Goal: Use online tool/utility: Utilize a website feature to perform a specific function

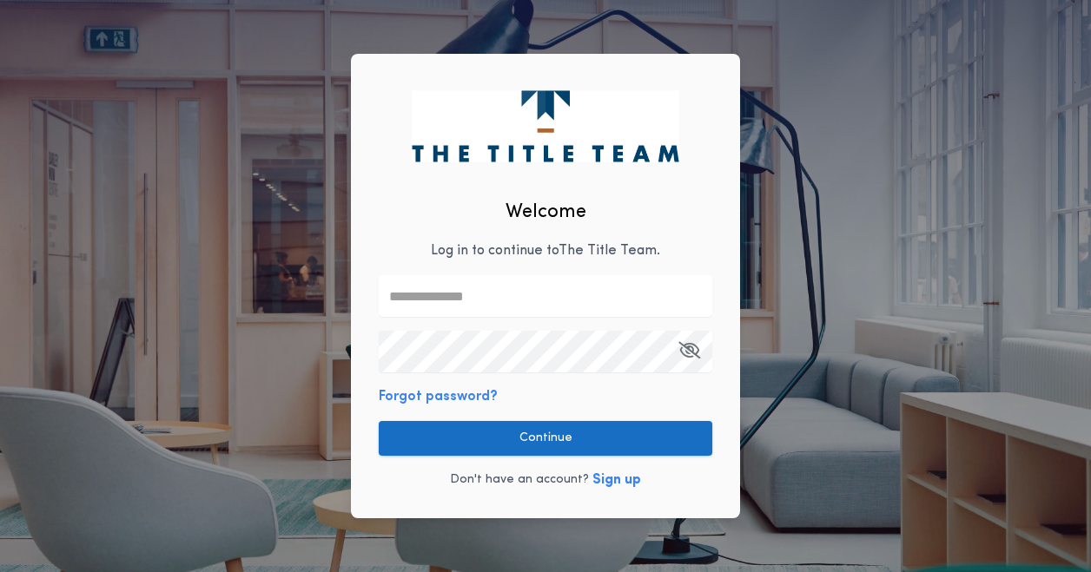
type input "**********"
click at [522, 382] on div "**********" at bounding box center [545, 286] width 389 height 465
click at [526, 433] on button "Continue" at bounding box center [545, 438] width 333 height 35
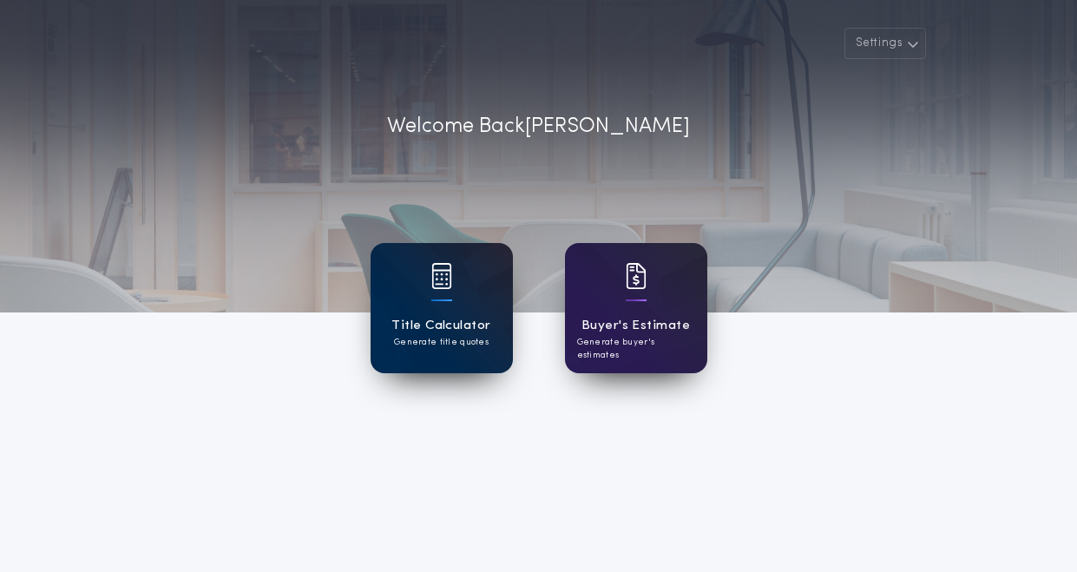
click at [458, 316] on h1 "Title Calculator" at bounding box center [441, 326] width 99 height 20
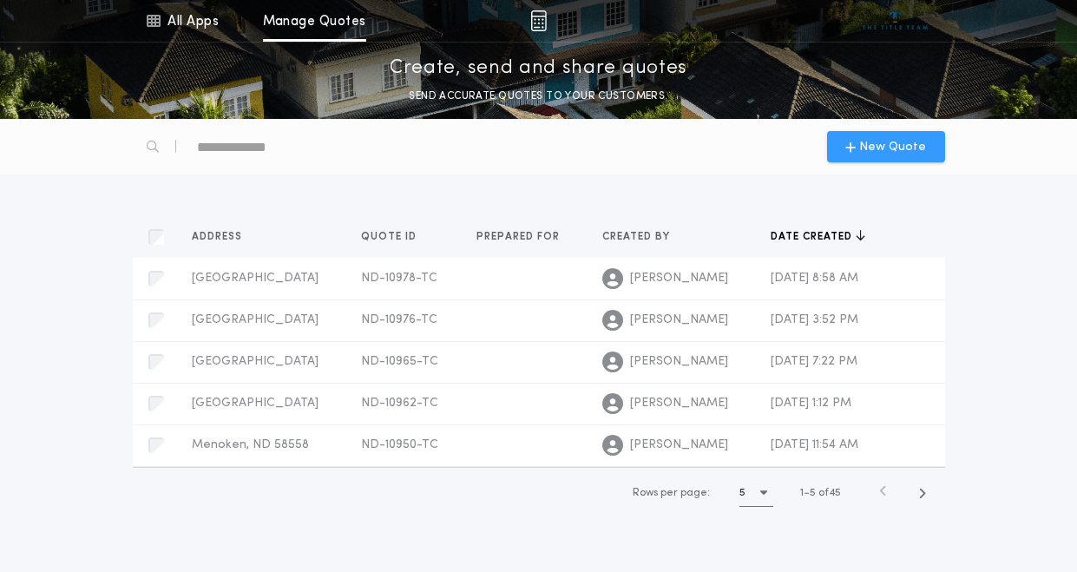
click at [878, 151] on span "New Quote" at bounding box center [893, 147] width 67 height 18
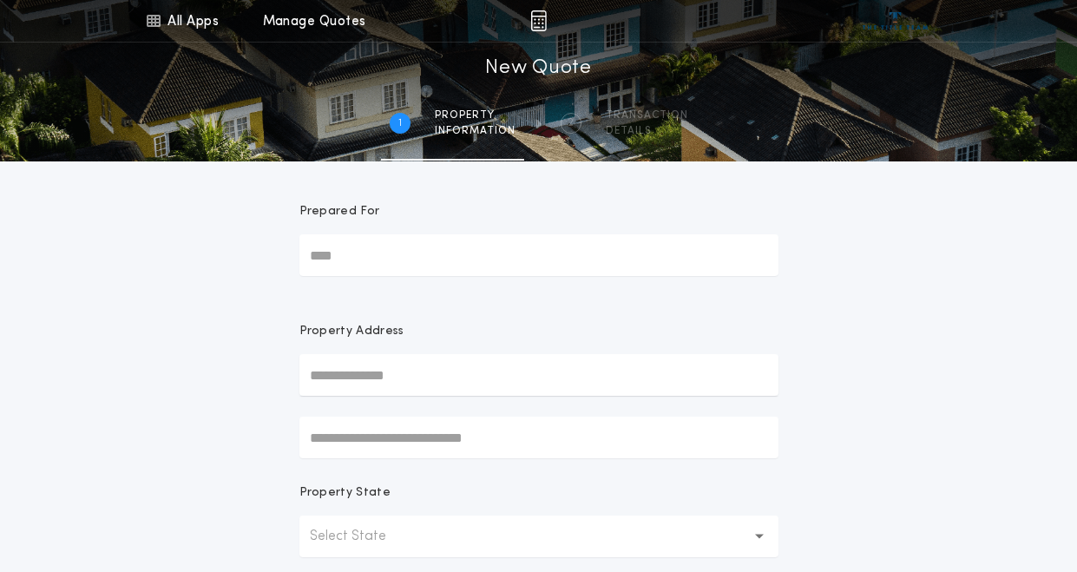
click at [412, 260] on input "Prepared For" at bounding box center [539, 255] width 479 height 42
click at [349, 377] on input "text" at bounding box center [539, 375] width 479 height 42
click at [212, 368] on div "All Apps Title Calculator Buyer's Estimate Menu All Apps Manage Quotes 1 /2 New…" at bounding box center [538, 496] width 1077 height 992
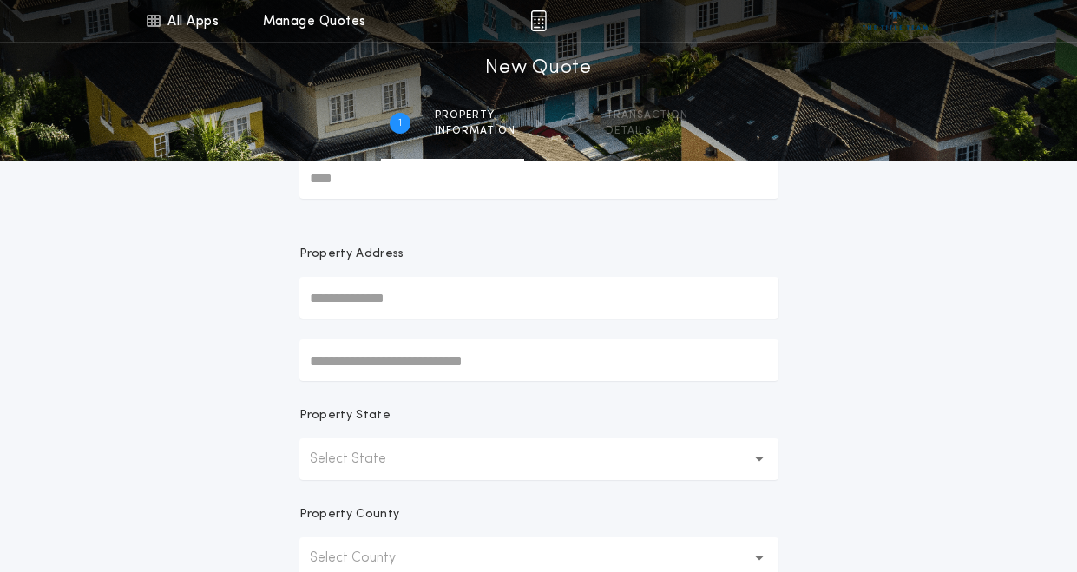
scroll to position [174, 0]
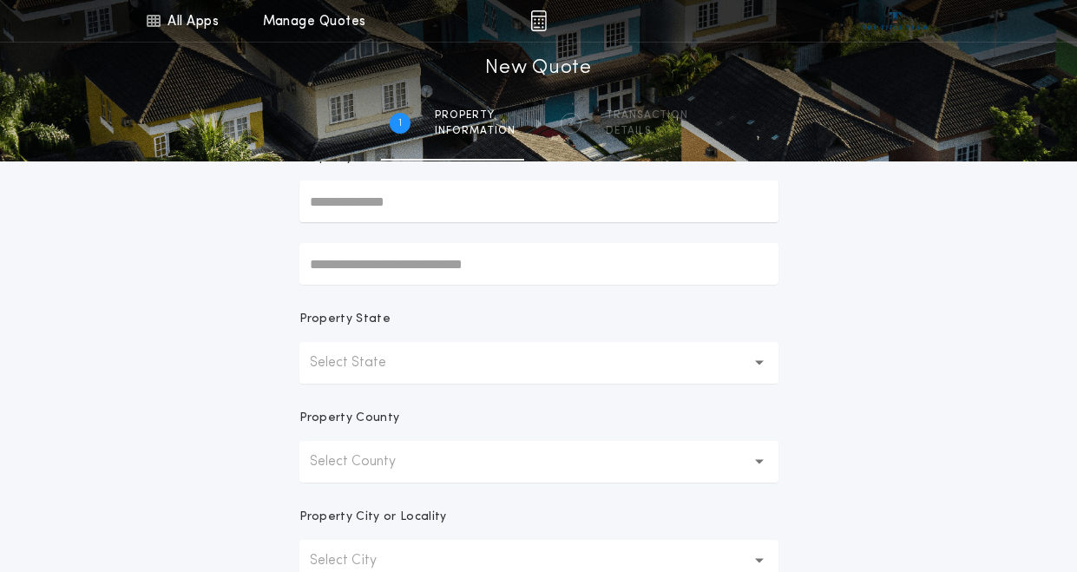
click at [354, 358] on p "Select State" at bounding box center [362, 363] width 104 height 21
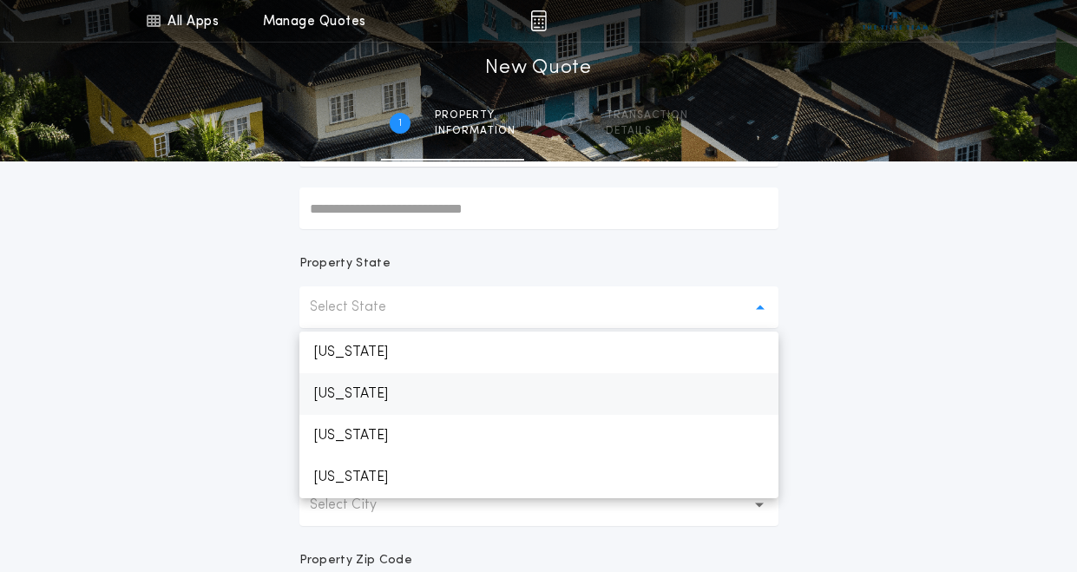
scroll to position [260, 0]
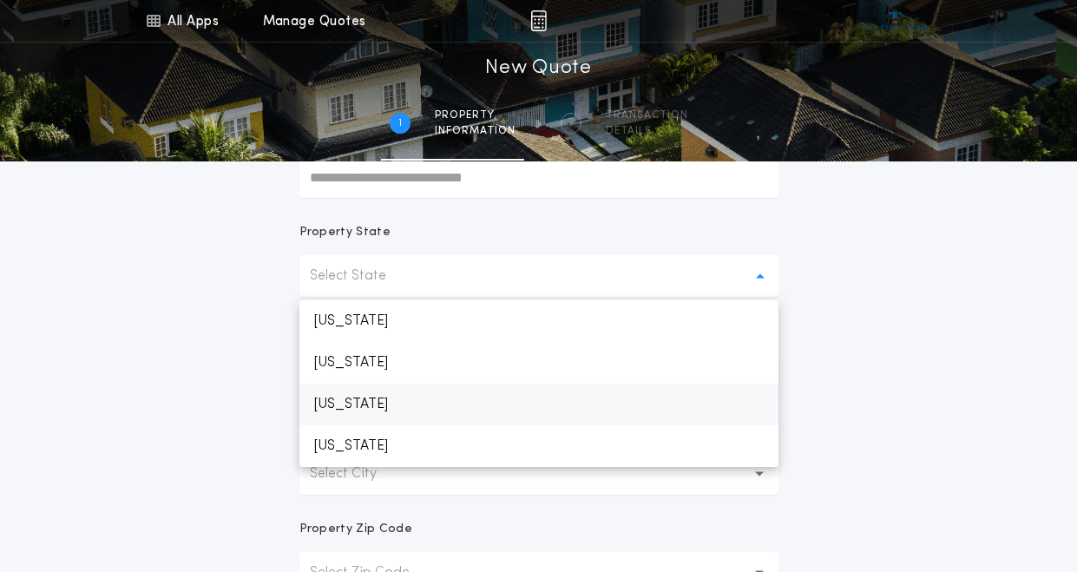
click at [367, 402] on p "[US_STATE]" at bounding box center [539, 405] width 479 height 42
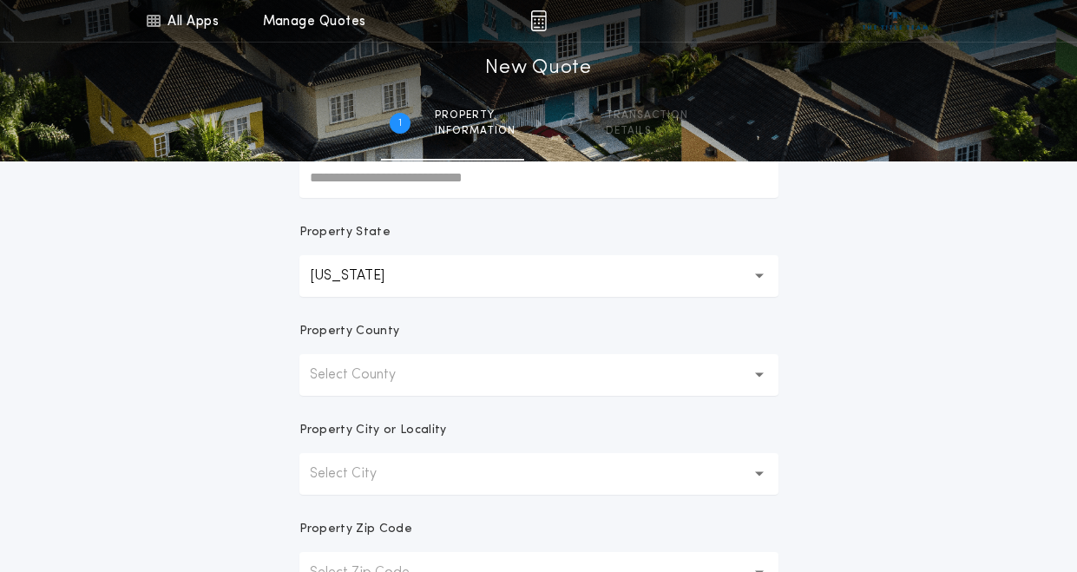
click at [355, 385] on p "Select County" at bounding box center [367, 375] width 114 height 21
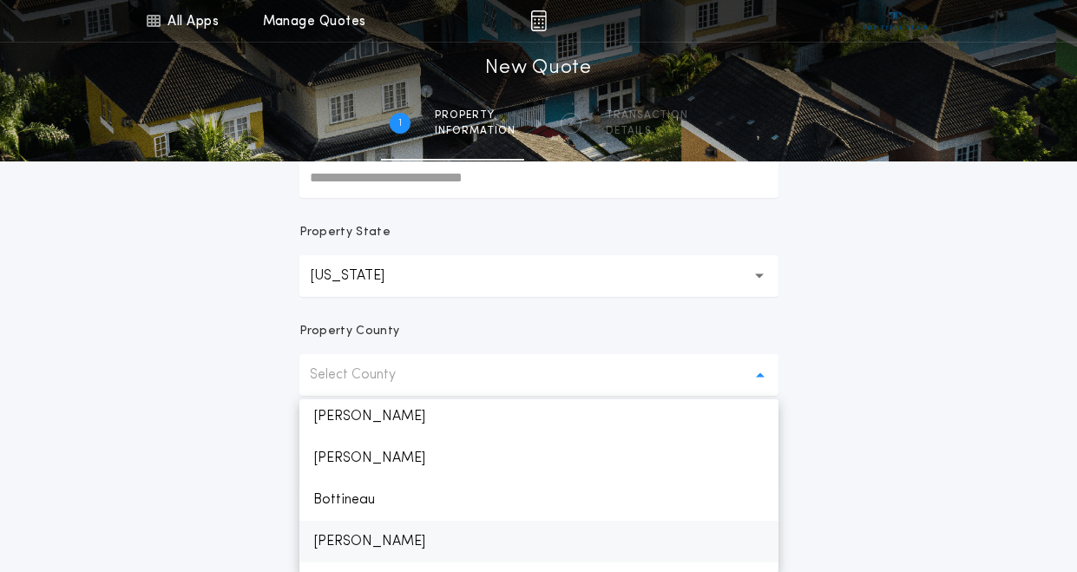
scroll to position [174, 0]
click at [353, 529] on p "Burleigh" at bounding box center [539, 538] width 479 height 42
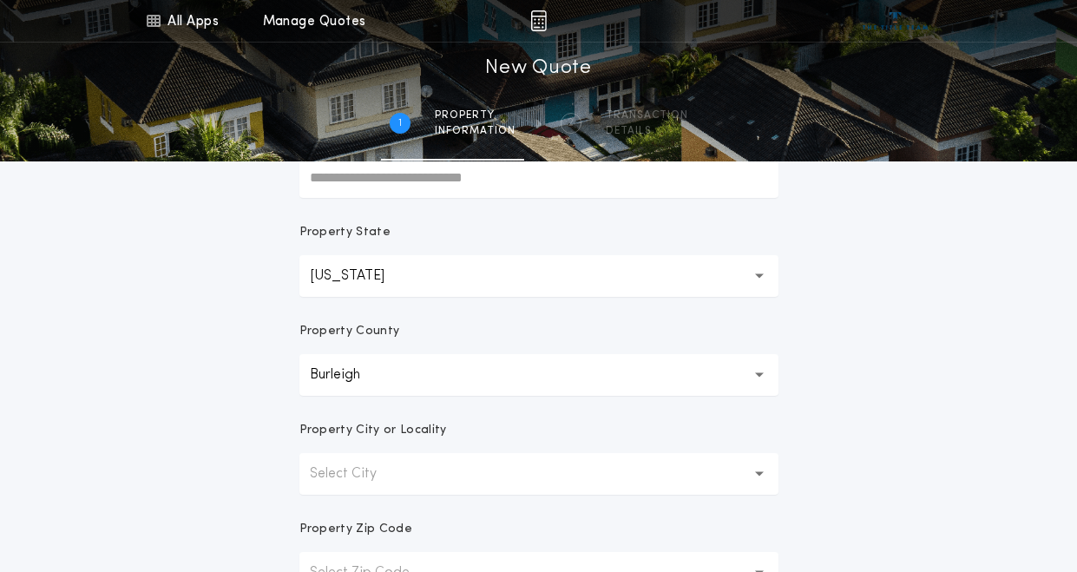
click at [222, 435] on div "All Apps Title Calculator Buyer's Estimate Menu All Apps Manage Quotes 1 /2 New…" at bounding box center [538, 236] width 1077 height 992
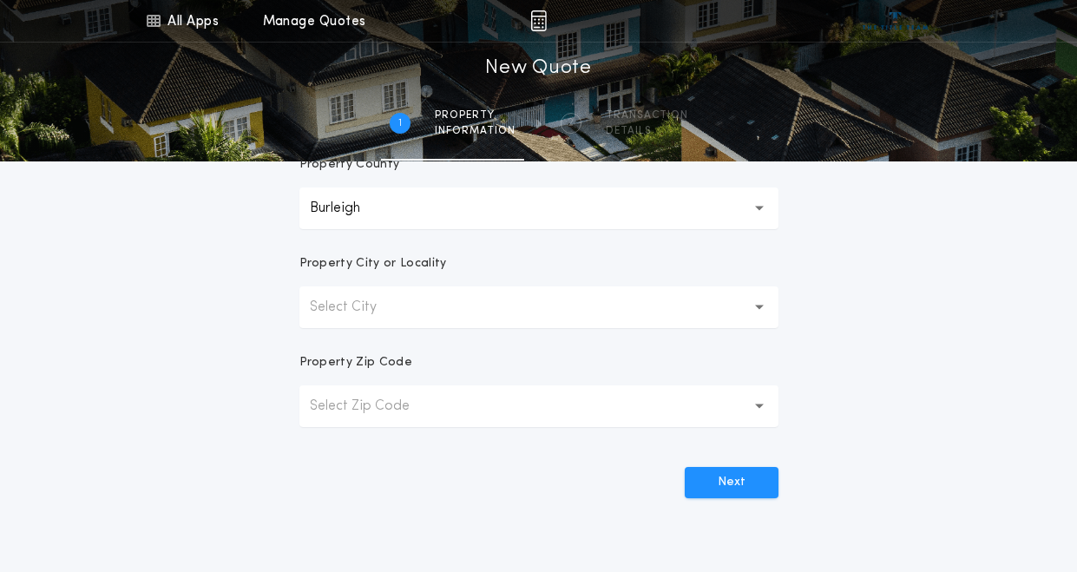
scroll to position [434, 0]
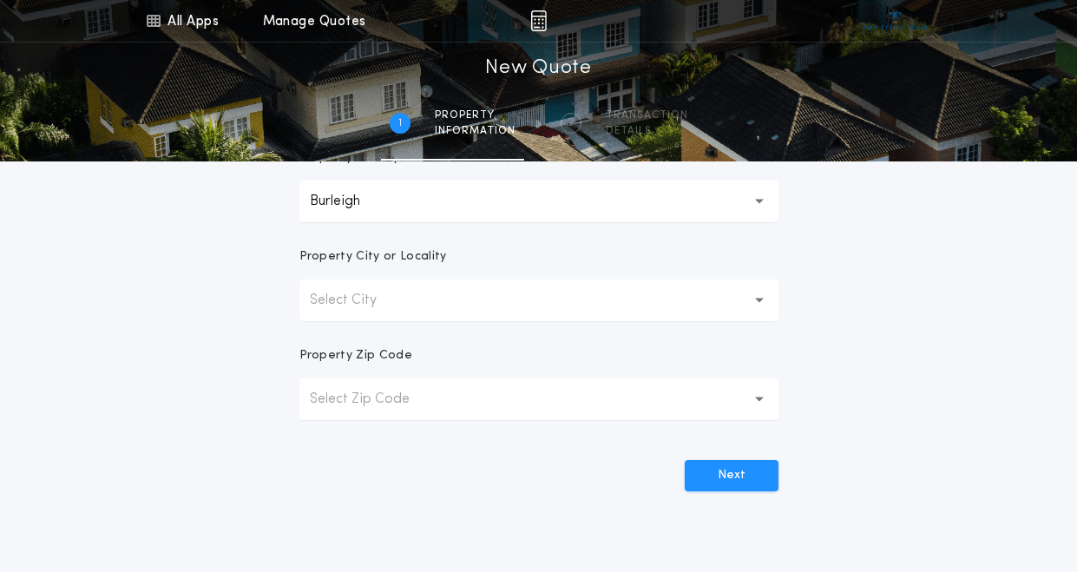
click at [378, 287] on button "Select City" at bounding box center [539, 301] width 479 height 42
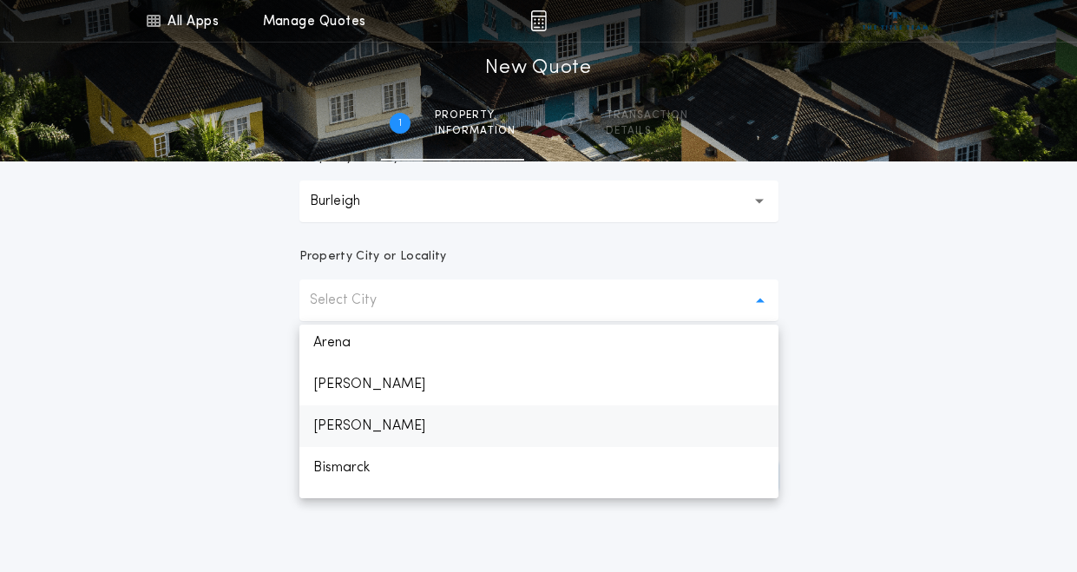
scroll to position [87, 0]
click at [366, 423] on p "Bismarck" at bounding box center [539, 426] width 479 height 42
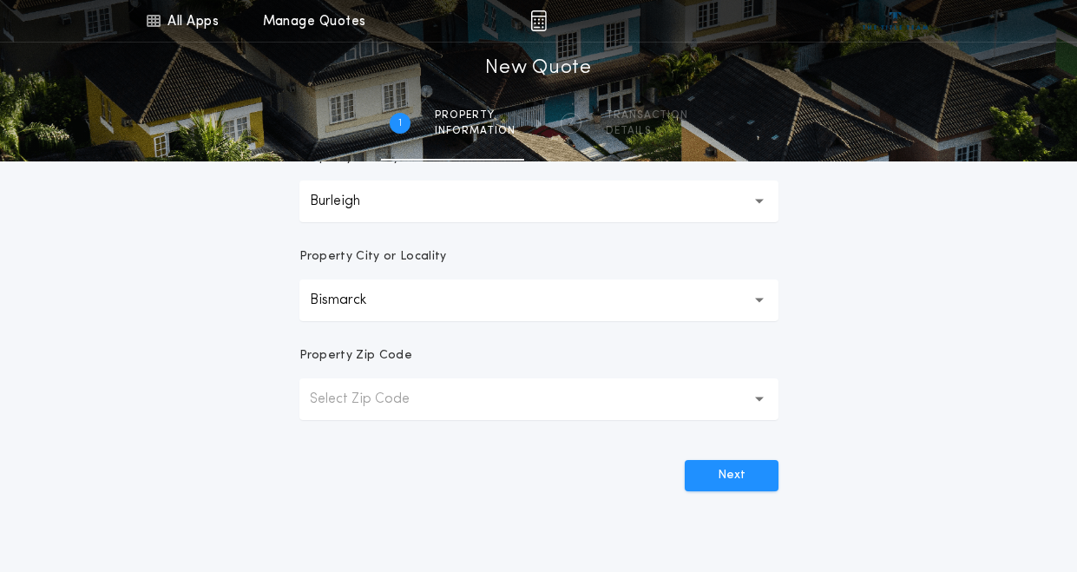
click at [358, 413] on button "Select Zip Code" at bounding box center [539, 400] width 479 height 42
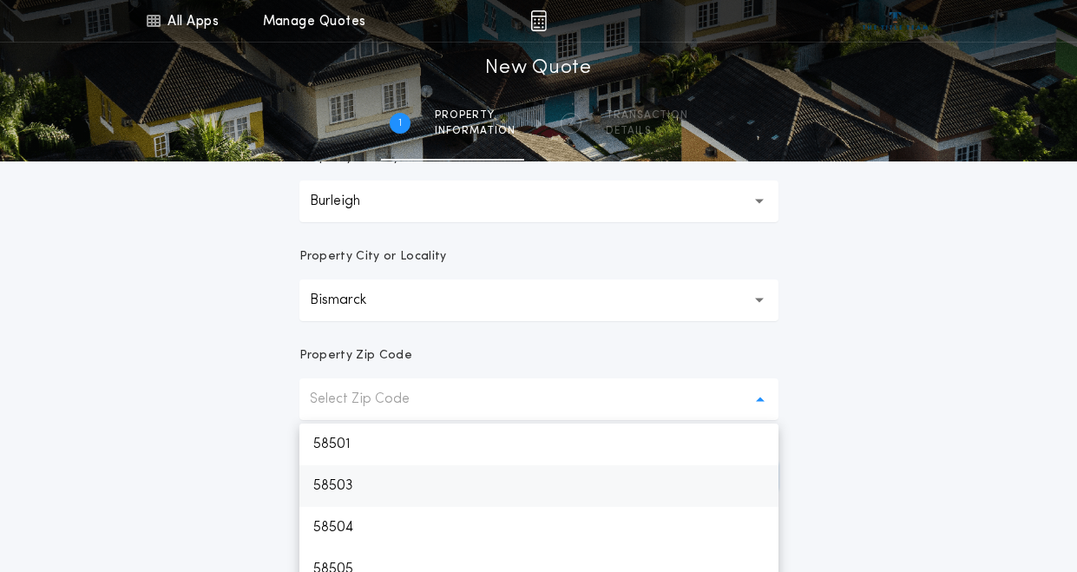
click at [368, 483] on p "58503" at bounding box center [539, 486] width 479 height 42
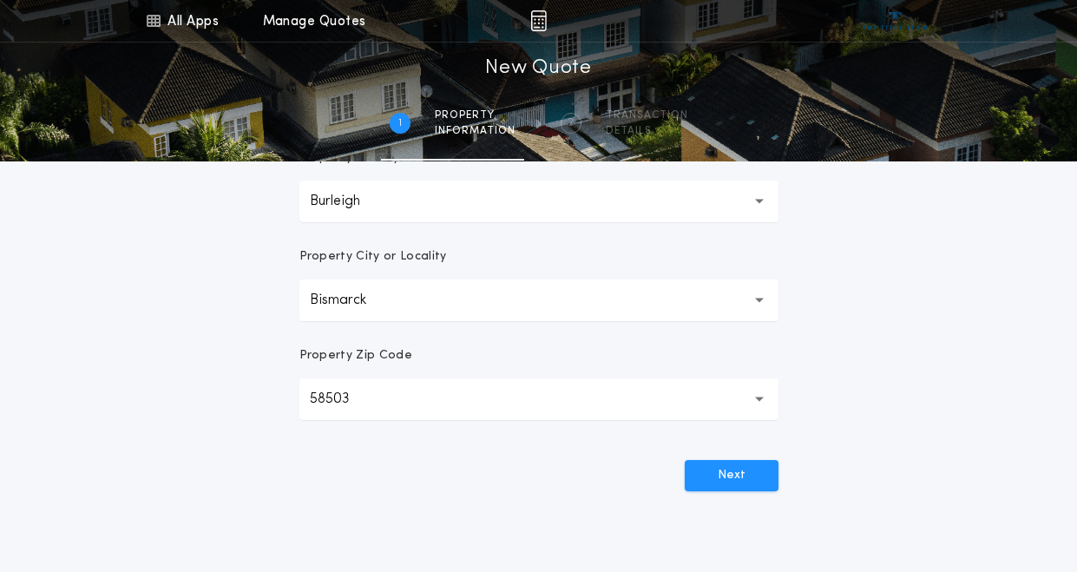
click at [444, 405] on button "58503 *****" at bounding box center [539, 400] width 479 height 42
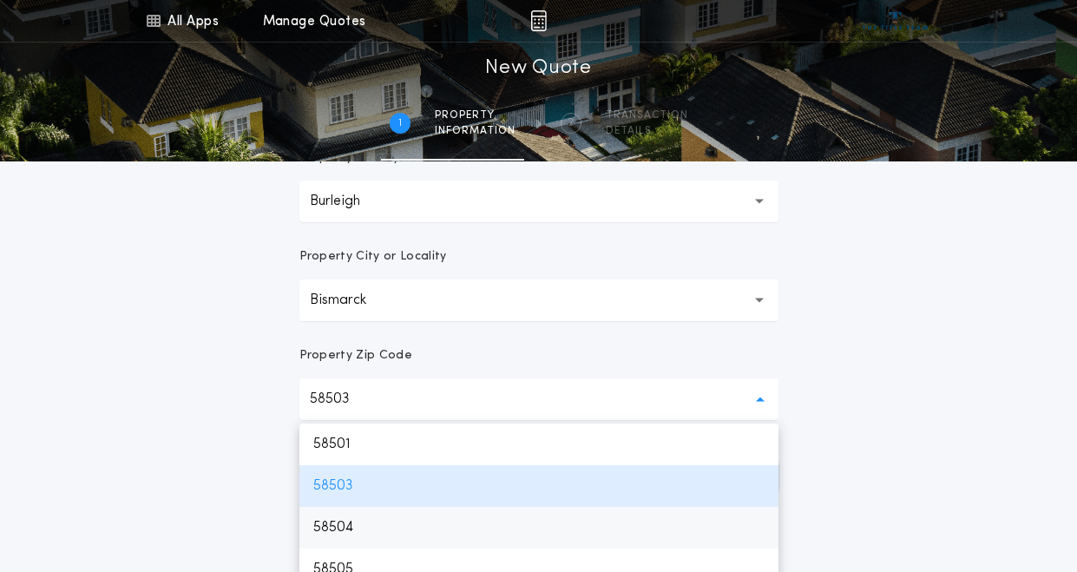
click at [378, 535] on p "58504" at bounding box center [539, 528] width 479 height 42
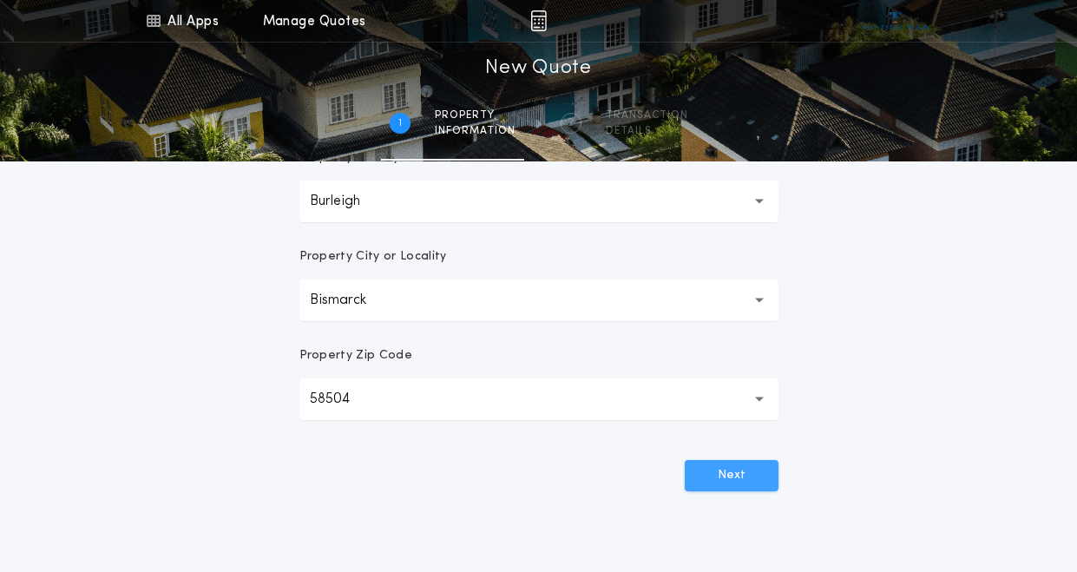
click at [741, 488] on button "Next" at bounding box center [732, 475] width 94 height 31
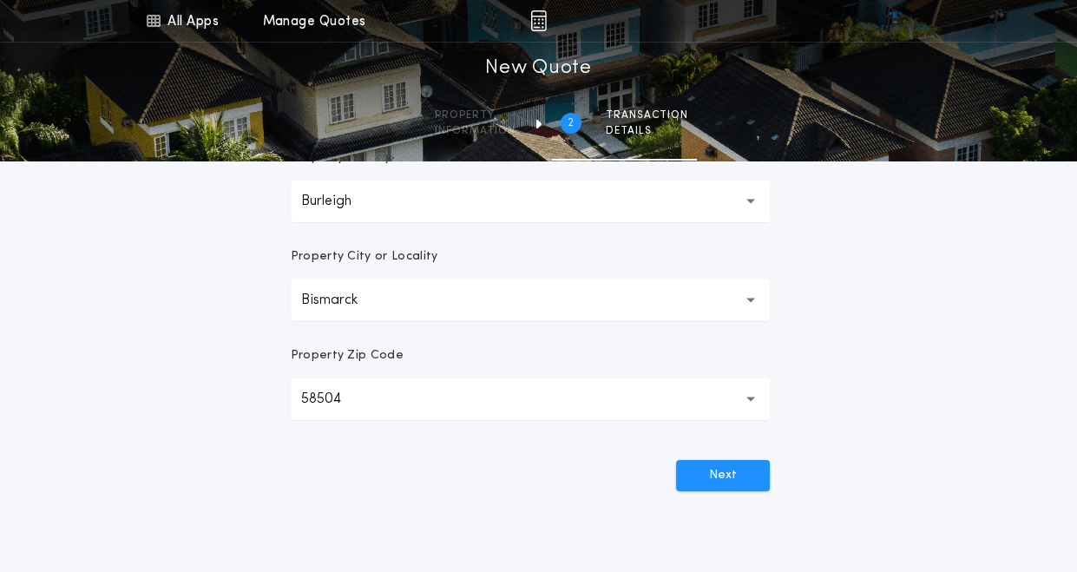
scroll to position [0, 0]
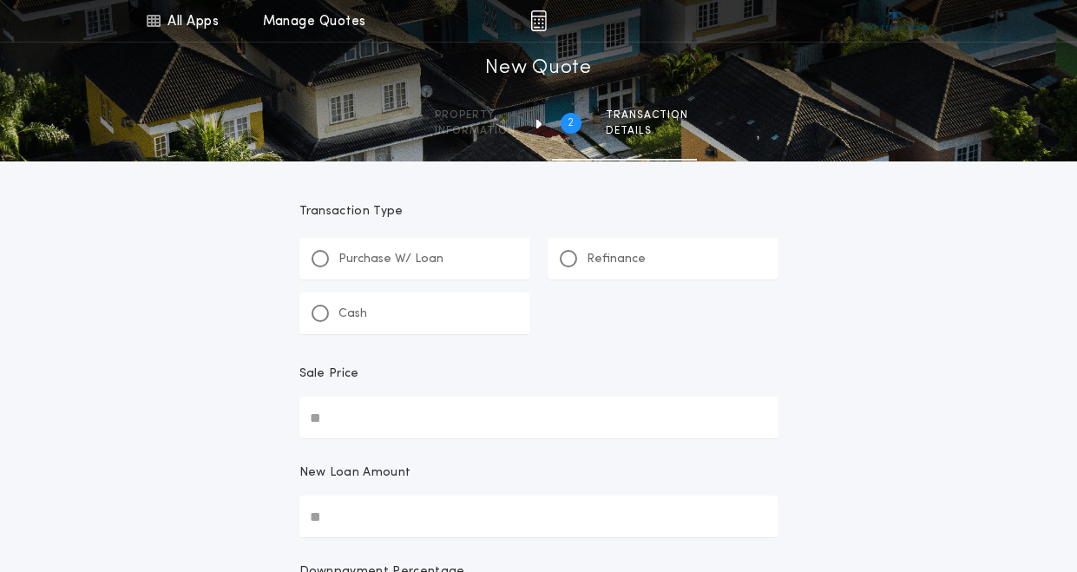
click at [581, 262] on div "Refinance" at bounding box center [603, 259] width 86 height 18
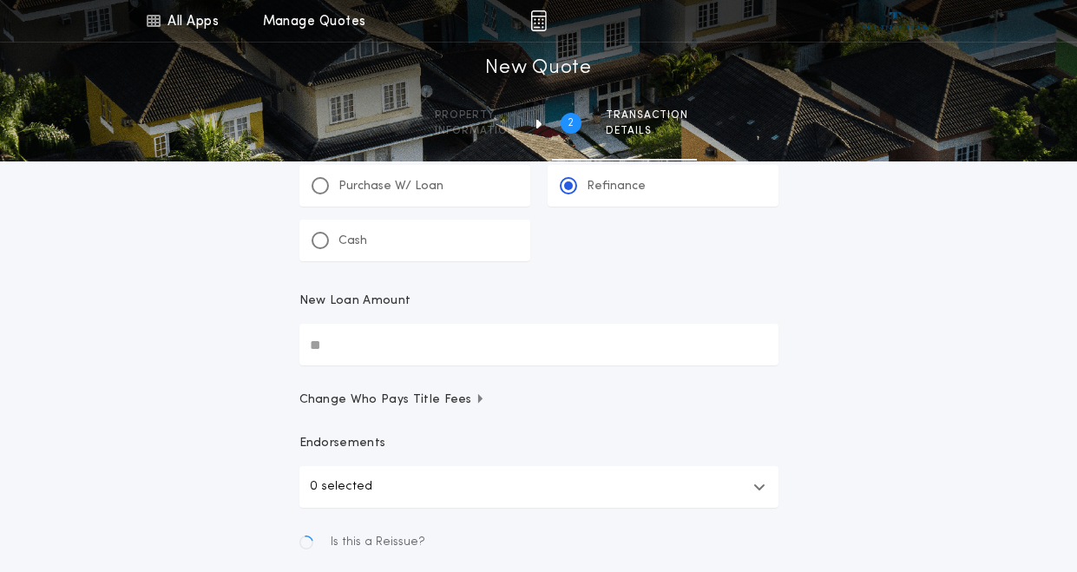
scroll to position [174, 0]
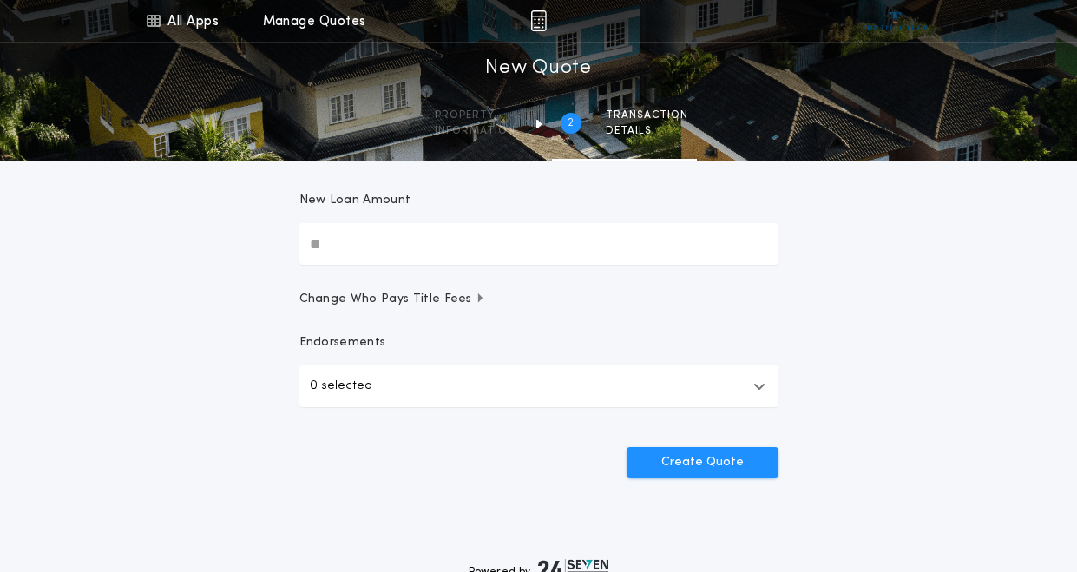
drag, startPoint x: 376, startPoint y: 246, endPoint x: 248, endPoint y: 245, distance: 127.6
click at [248, 245] on div "All Apps Title Calculator Buyer's Estimate Menu All Apps Manage Quotes 2 /2 New…" at bounding box center [538, 185] width 1077 height 719
type input "********"
click at [732, 458] on button "Create Quote" at bounding box center [703, 462] width 152 height 31
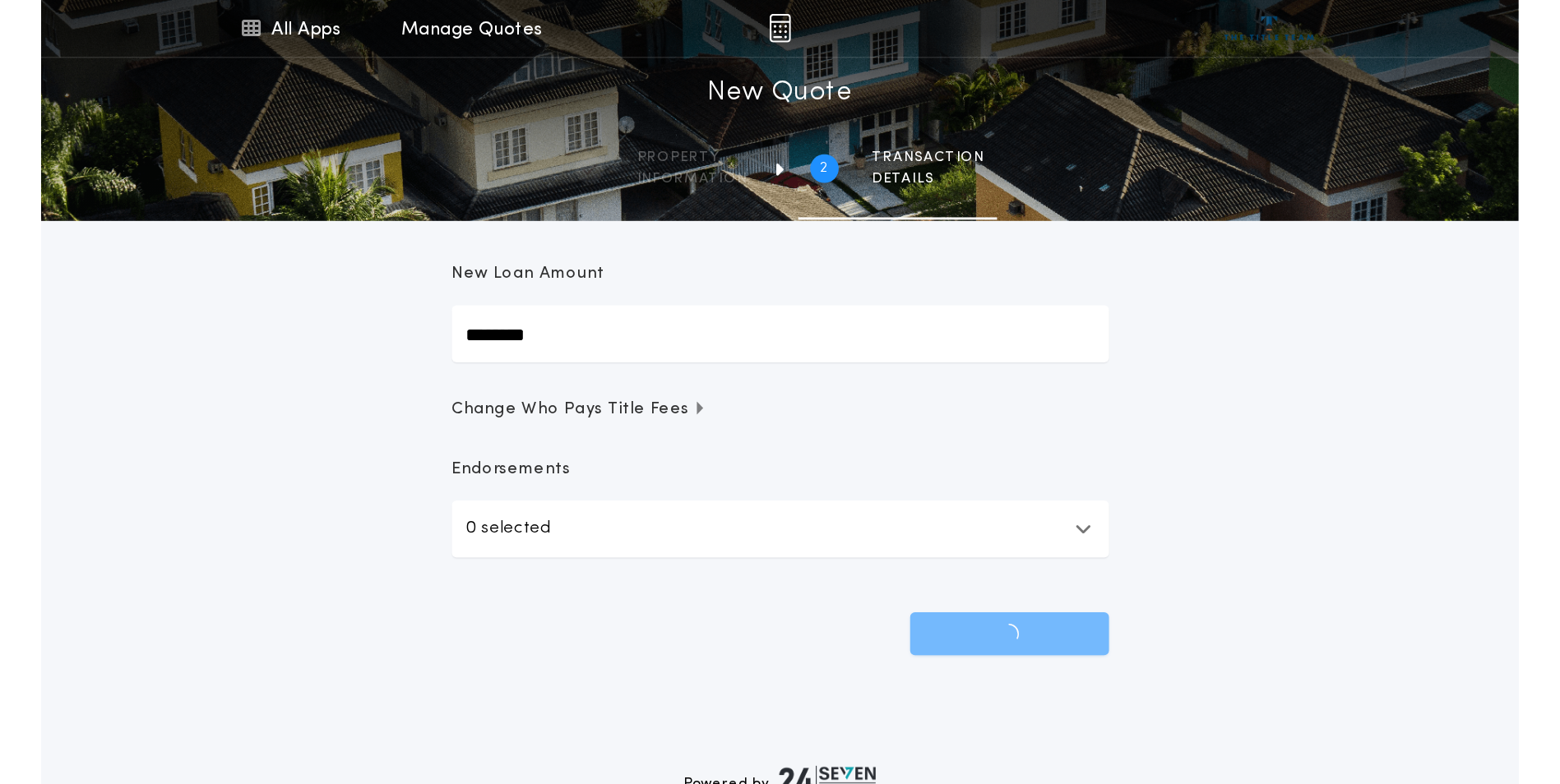
scroll to position [28, 0]
